Goal: Task Accomplishment & Management: Manage account settings

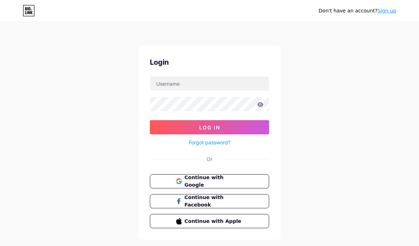
click at [154, 74] on div "Login Log In Forgot password? Or Continue with Google Continue with Facebook Co…" at bounding box center [210, 142] width 142 height 194
click at [172, 86] on input "text" at bounding box center [209, 83] width 119 height 14
click at [170, 83] on input "text" at bounding box center [209, 83] width 119 height 14
type input "barry766"
click at [210, 127] on button "Log In" at bounding box center [209, 127] width 119 height 14
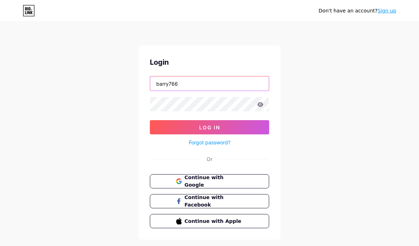
click at [210, 127] on button "Log In" at bounding box center [209, 127] width 119 height 14
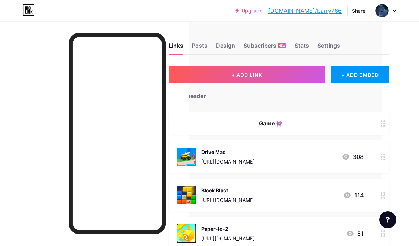
scroll to position [0, 37]
click at [202, 46] on div "Posts" at bounding box center [200, 47] width 16 height 13
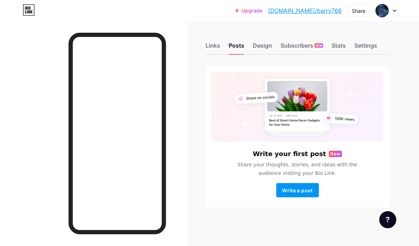
click at [292, 44] on div "Subscribers NEW" at bounding box center [302, 47] width 43 height 13
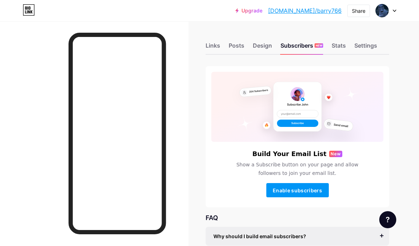
click at [337, 47] on div "Stats" at bounding box center [339, 47] width 14 height 13
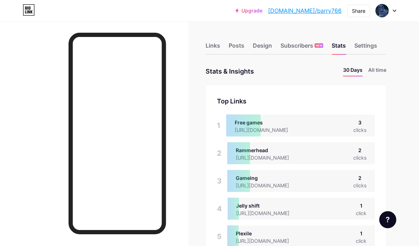
scroll to position [246, 419]
click at [372, 70] on li "All time" at bounding box center [377, 71] width 18 height 10
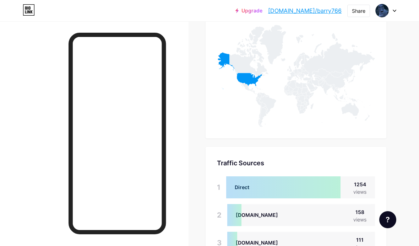
scroll to position [325, 0]
click at [242, 68] on icon at bounding box center [249, 52] width 39 height 51
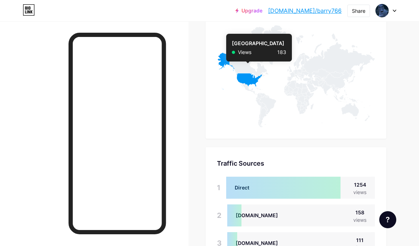
click at [248, 76] on icon at bounding box center [239, 71] width 45 height 37
